Goal: Transaction & Acquisition: Subscribe to service/newsletter

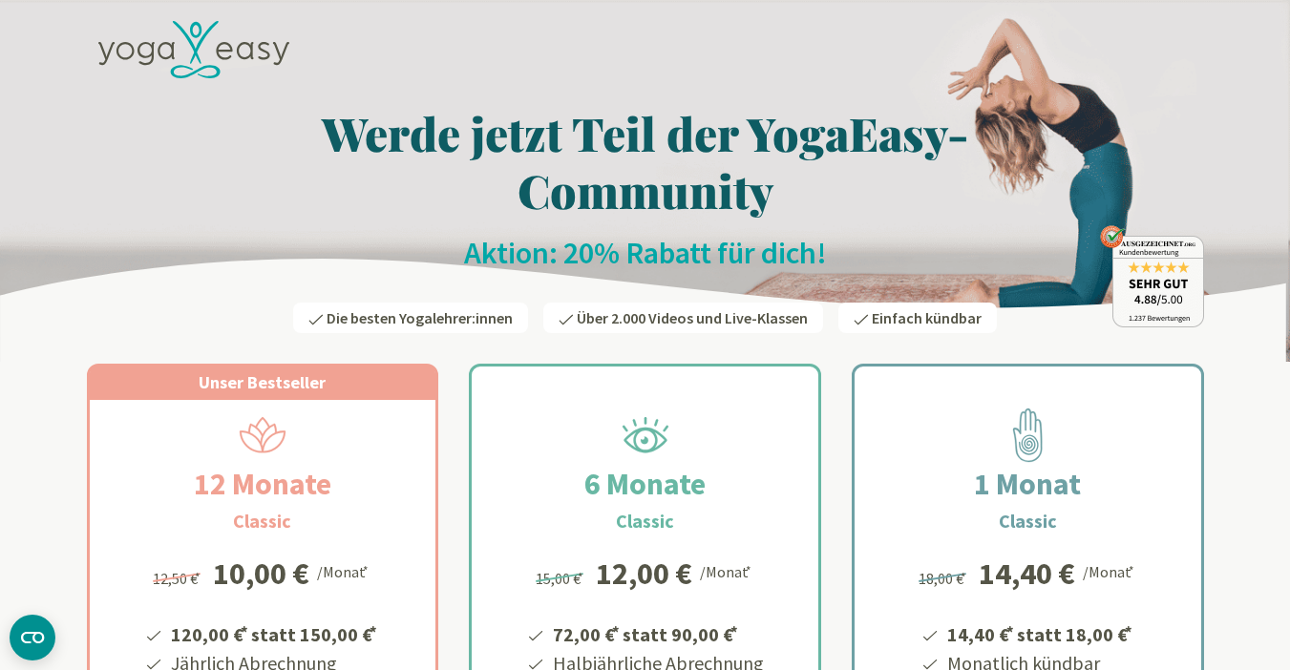
click at [1001, 514] on h3 "Classic" at bounding box center [1028, 521] width 58 height 29
click at [1022, 436] on icon at bounding box center [1027, 435] width 53 height 55
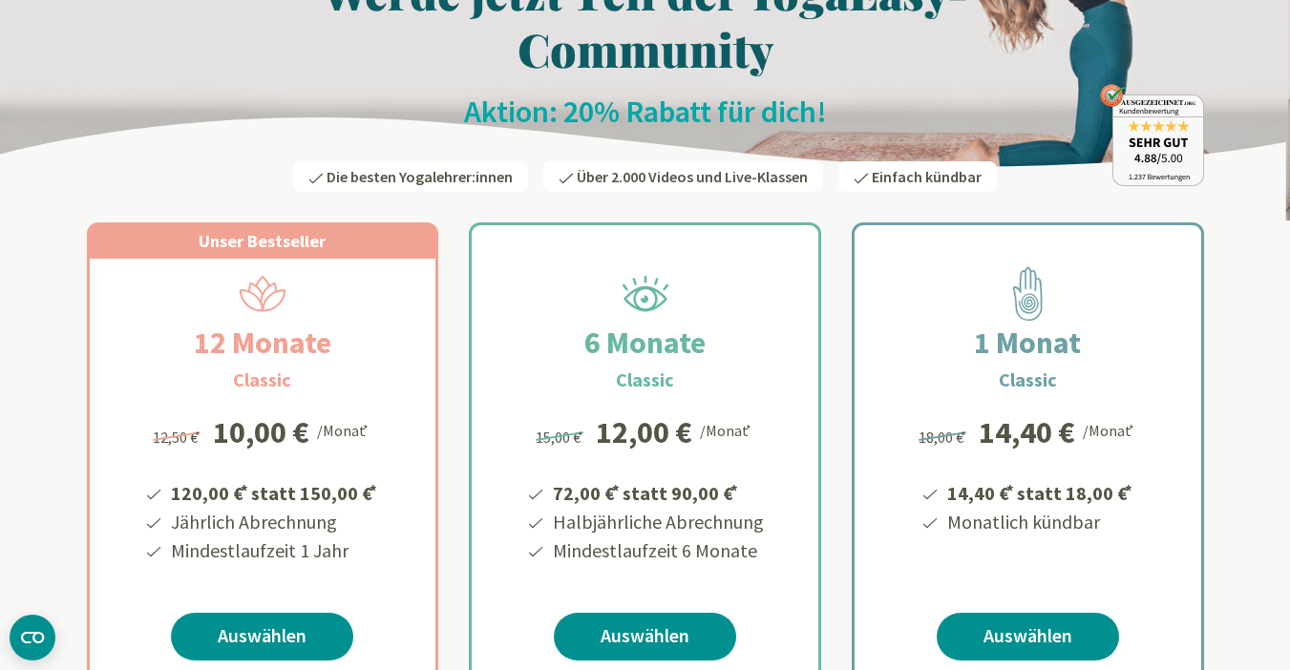
scroll to position [191, 0]
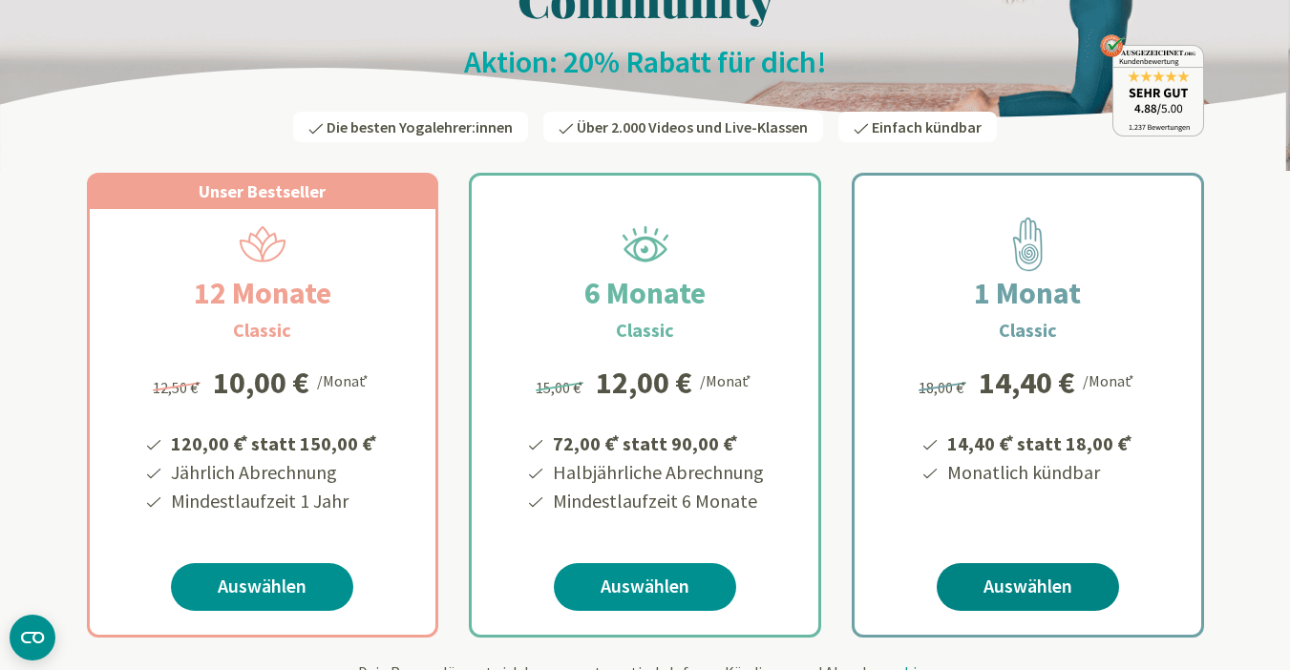
click at [1040, 576] on link "Auswählen" at bounding box center [1028, 587] width 182 height 48
